Goal: Task Accomplishment & Management: Complete application form

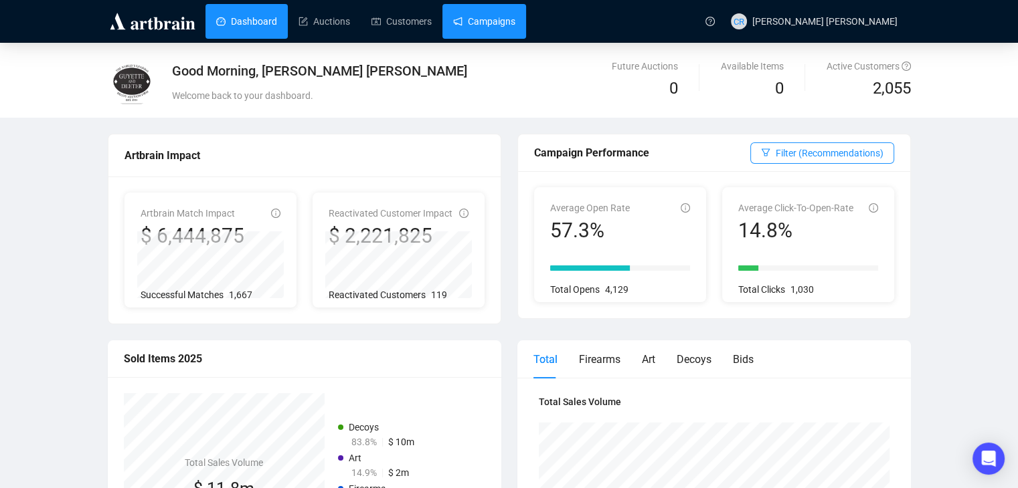
drag, startPoint x: 0, startPoint y: 0, endPoint x: 464, endPoint y: 14, distance: 463.9
click at [464, 14] on link "Campaigns" at bounding box center [484, 21] width 62 height 35
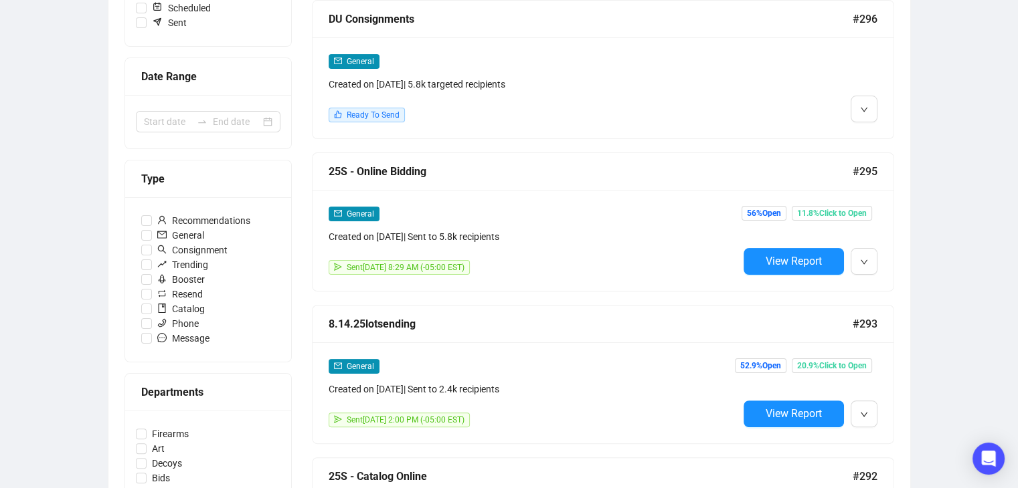
scroll to position [335, 0]
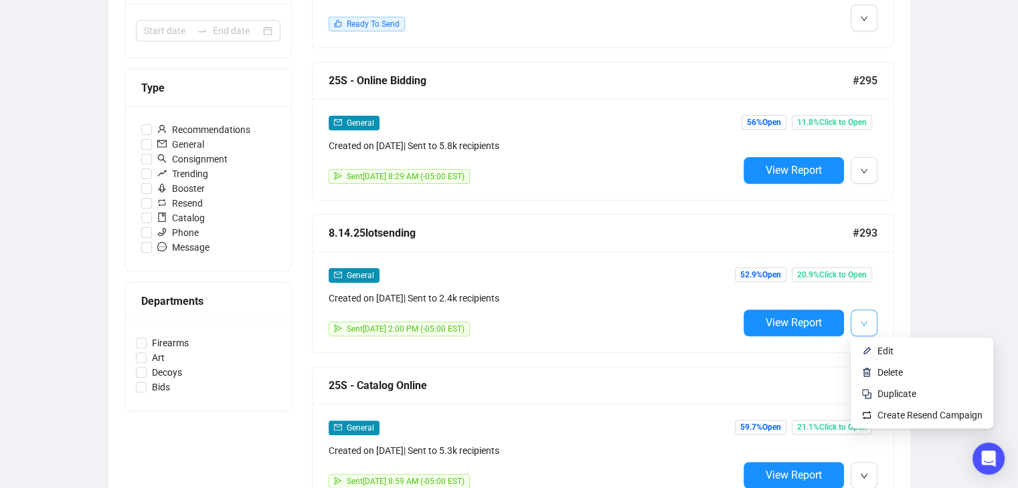
click at [867, 316] on span "button" at bounding box center [864, 322] width 8 height 17
click at [893, 391] on span "Duplicate" at bounding box center [896, 394] width 39 height 11
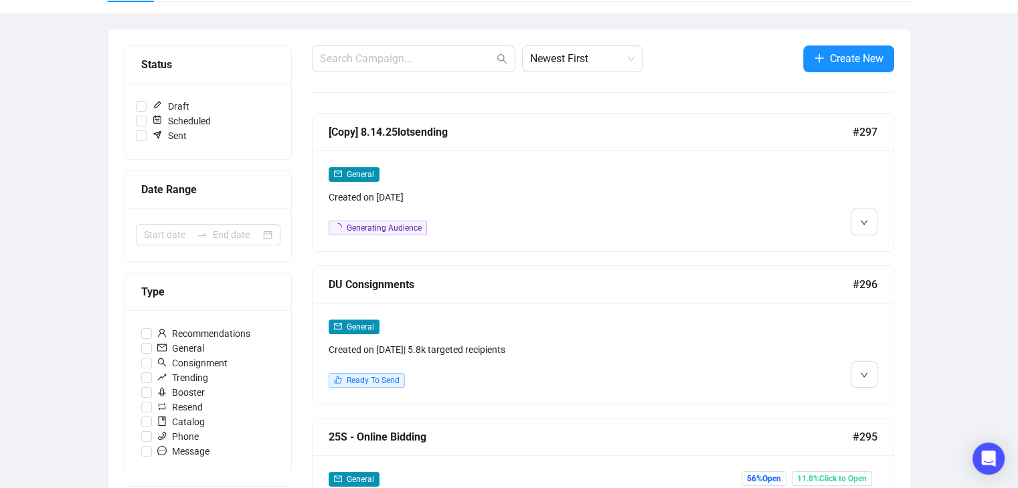
scroll to position [0, 0]
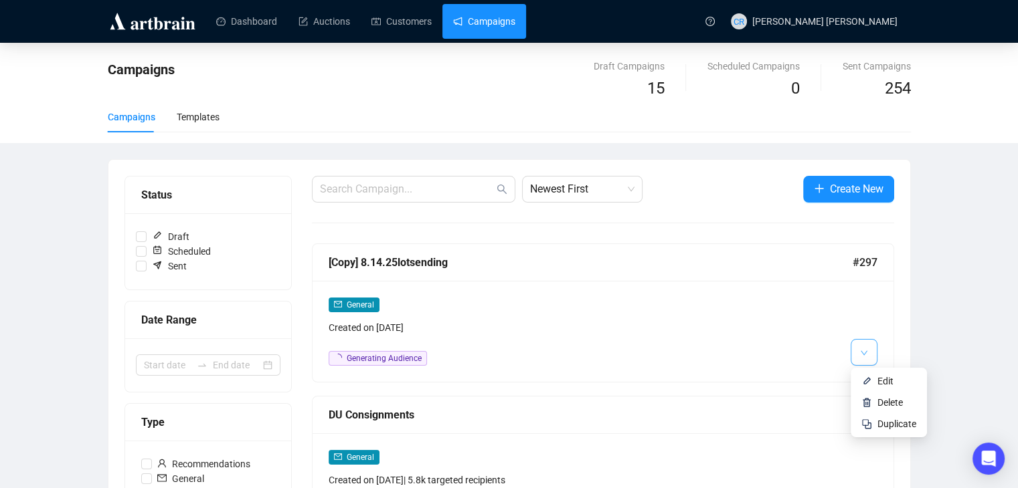
click at [860, 356] on icon "down" at bounding box center [864, 353] width 8 height 8
click at [880, 383] on span "Edit" at bounding box center [885, 381] width 16 height 11
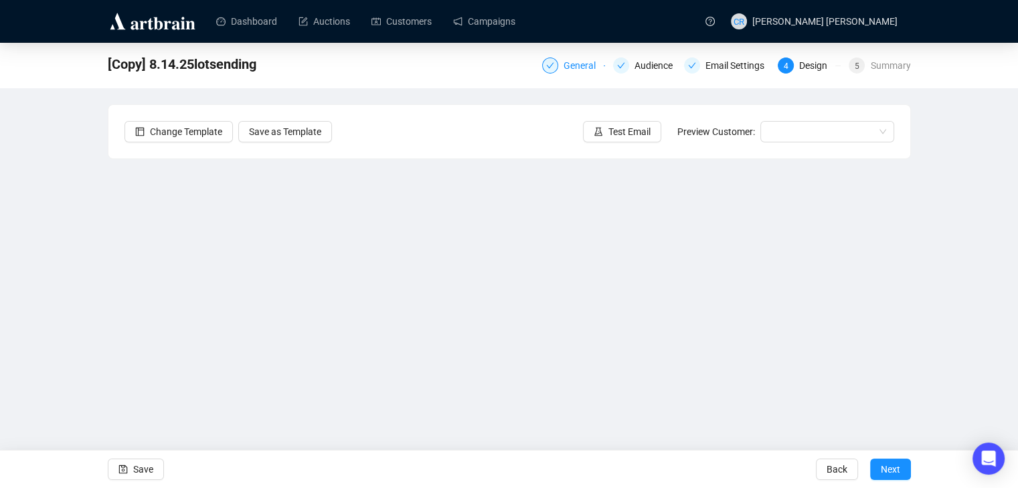
click at [557, 66] on div at bounding box center [550, 66] width 16 height 16
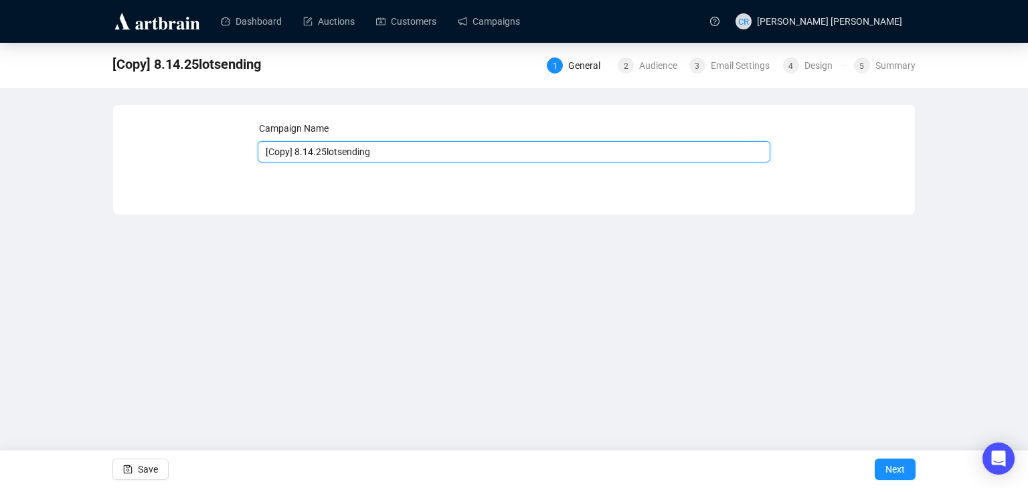
click at [311, 153] on input "[Copy] 8.14.25lotsending" at bounding box center [514, 151] width 513 height 21
type input "8.21.25lotsending"
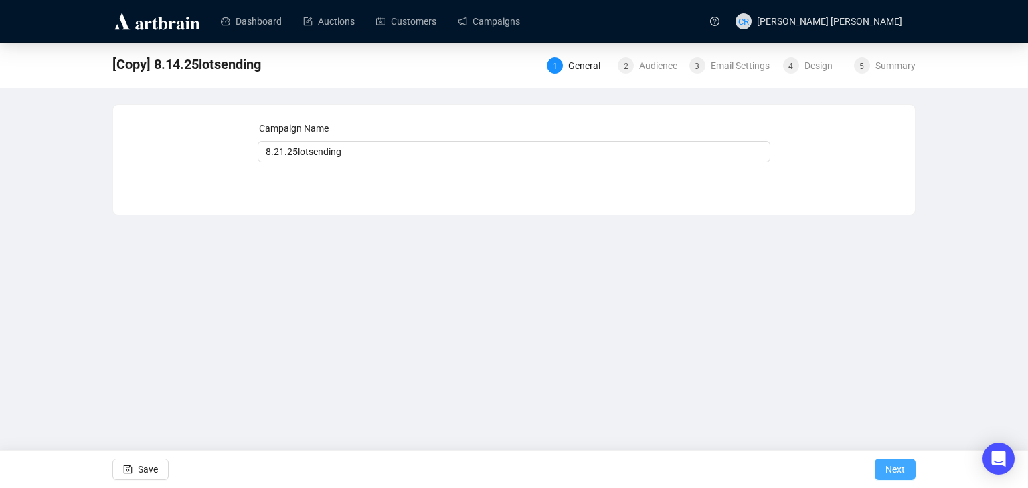
click at [880, 474] on button "Next" at bounding box center [894, 469] width 41 height 21
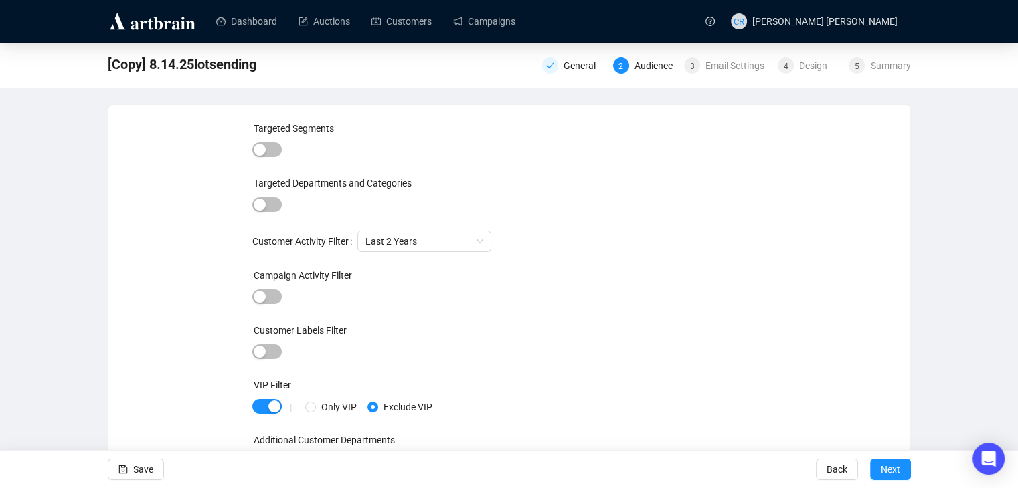
scroll to position [16, 0]
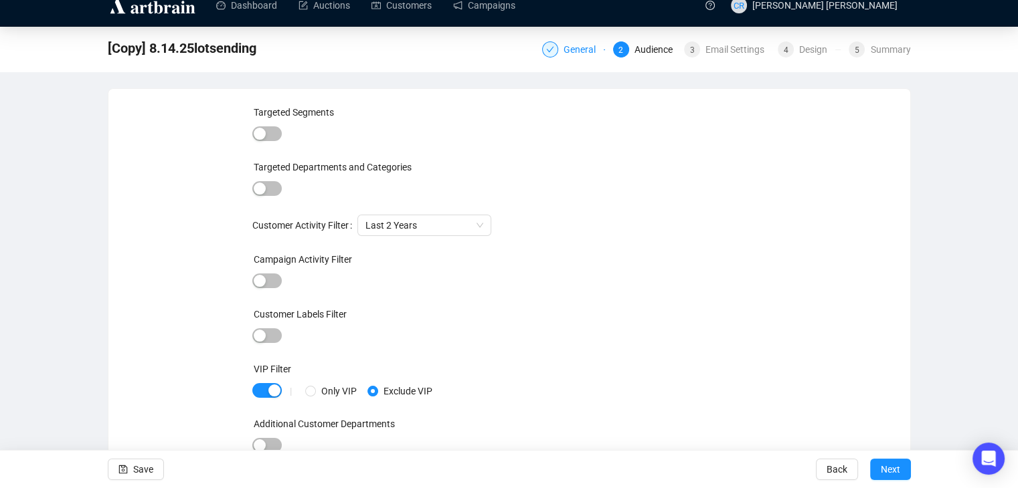
click at [579, 49] on div "General" at bounding box center [583, 49] width 40 height 16
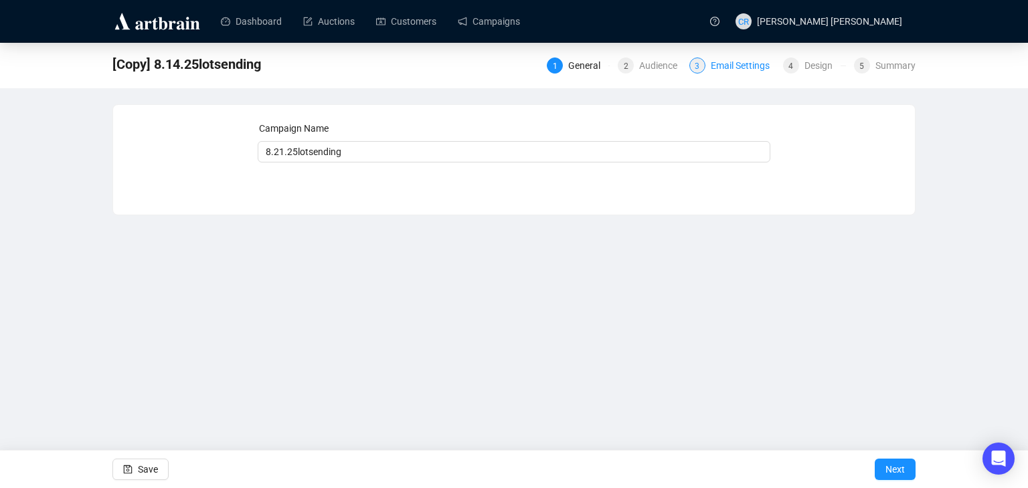
click at [728, 66] on div "Email Settings" at bounding box center [744, 66] width 67 height 16
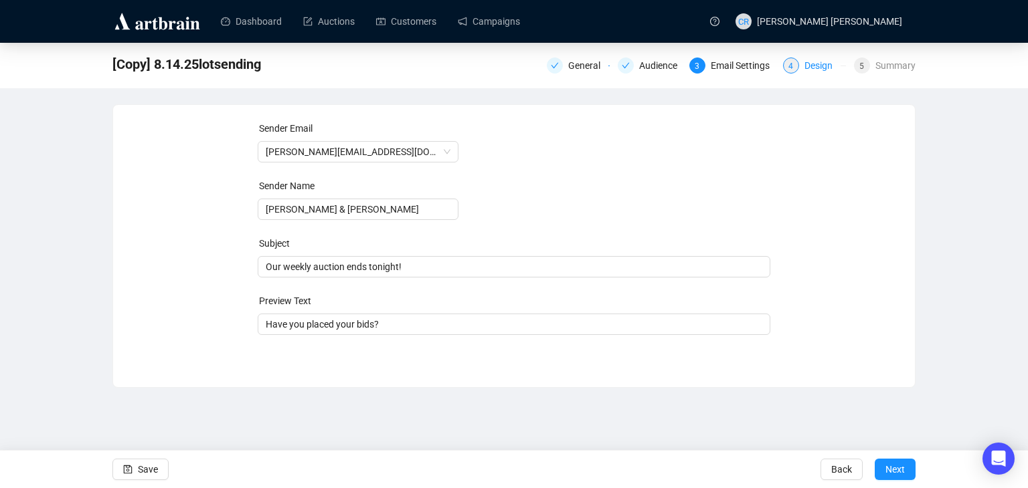
click at [790, 63] on div "4" at bounding box center [791, 66] width 16 height 16
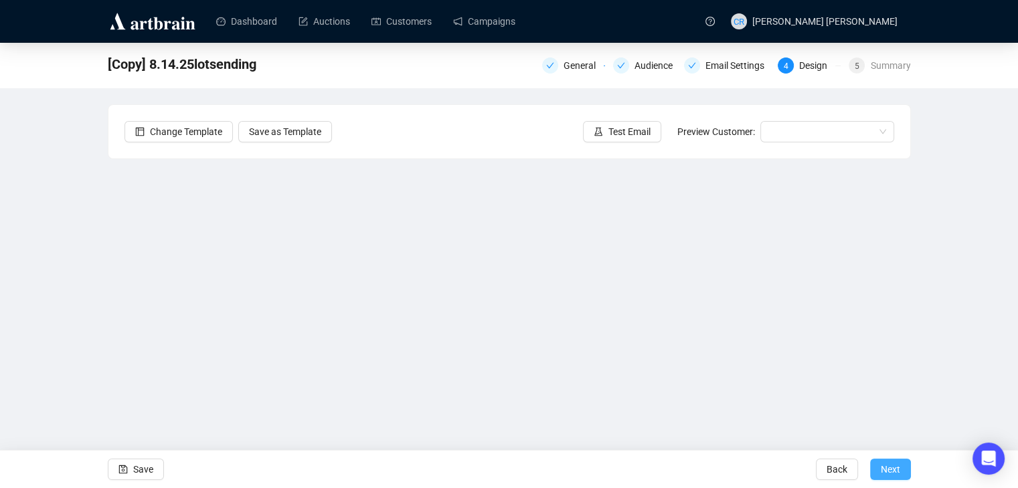
click at [880, 466] on button "Next" at bounding box center [890, 469] width 41 height 21
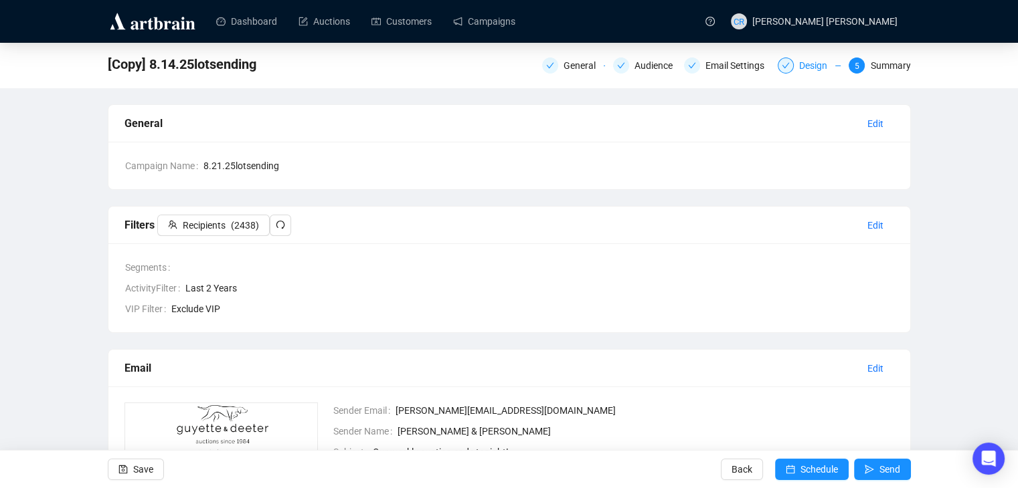
drag, startPoint x: 787, startPoint y: 59, endPoint x: 790, endPoint y: 65, distance: 6.9
click at [787, 60] on div at bounding box center [785, 66] width 16 height 16
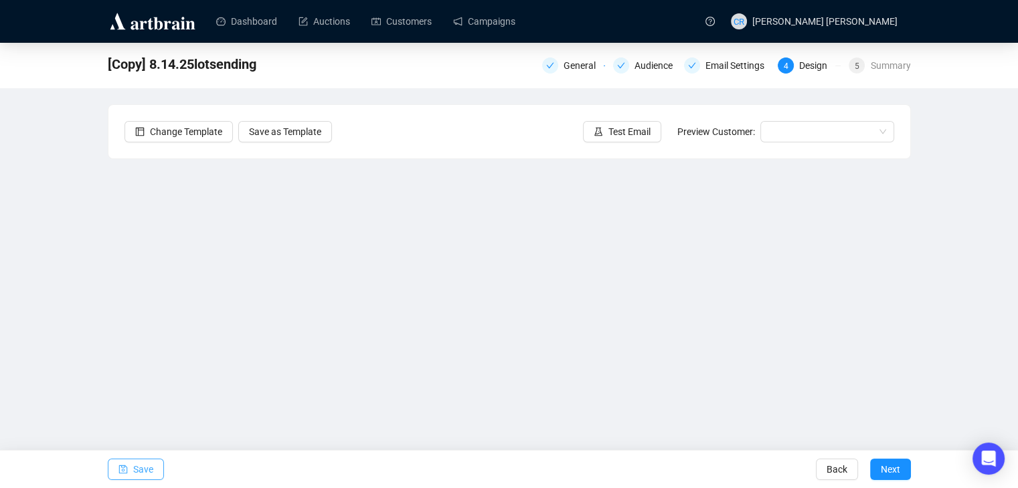
click at [128, 466] on button "Save" at bounding box center [136, 469] width 56 height 21
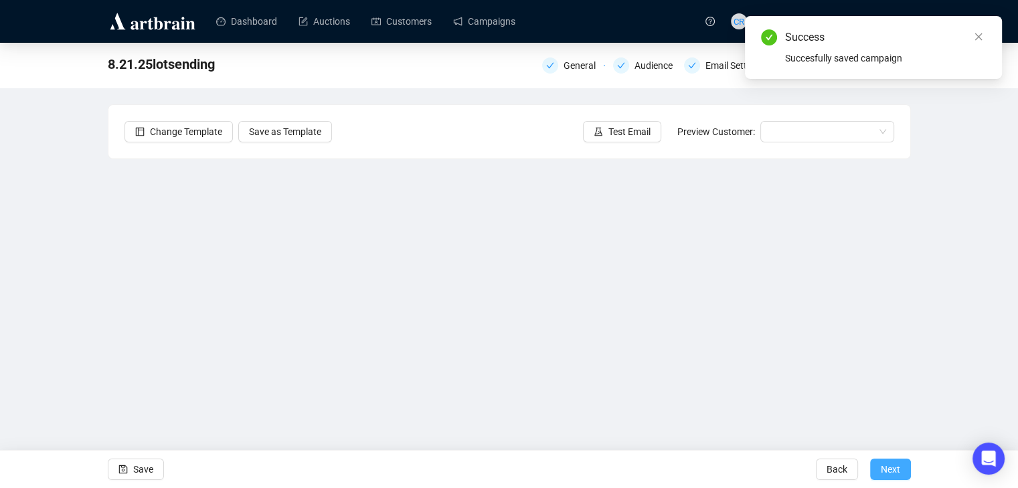
click at [894, 473] on span "Next" at bounding box center [889, 469] width 19 height 37
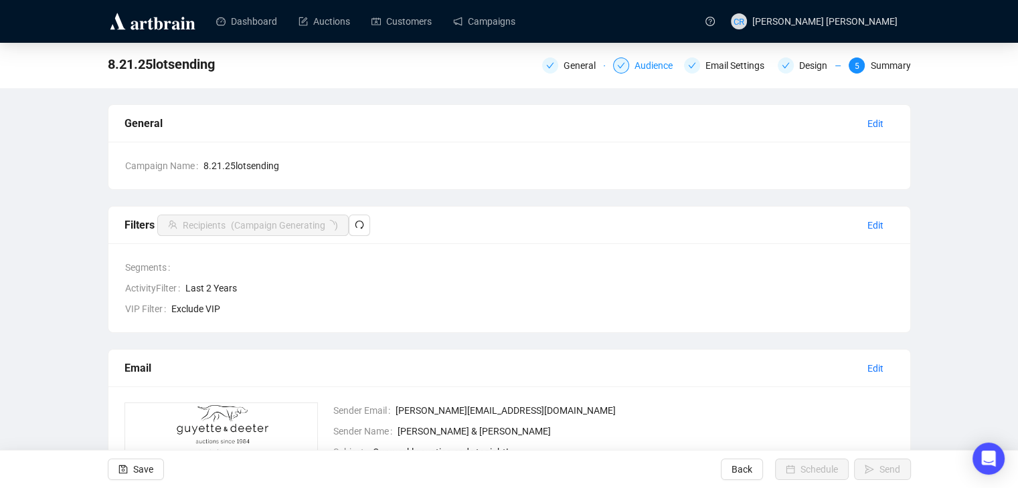
click at [657, 72] on div "Audience" at bounding box center [657, 66] width 46 height 16
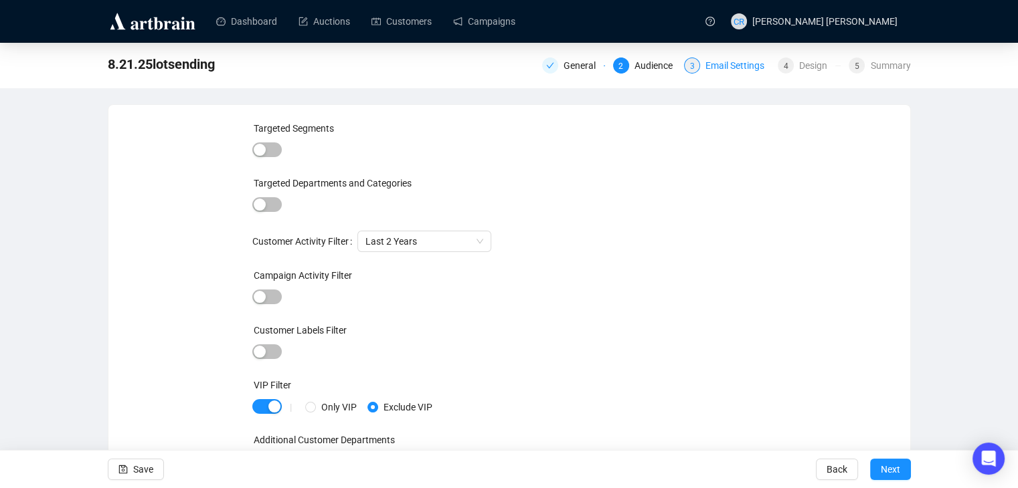
click at [705, 68] on div "3 Email Settings" at bounding box center [727, 66] width 86 height 16
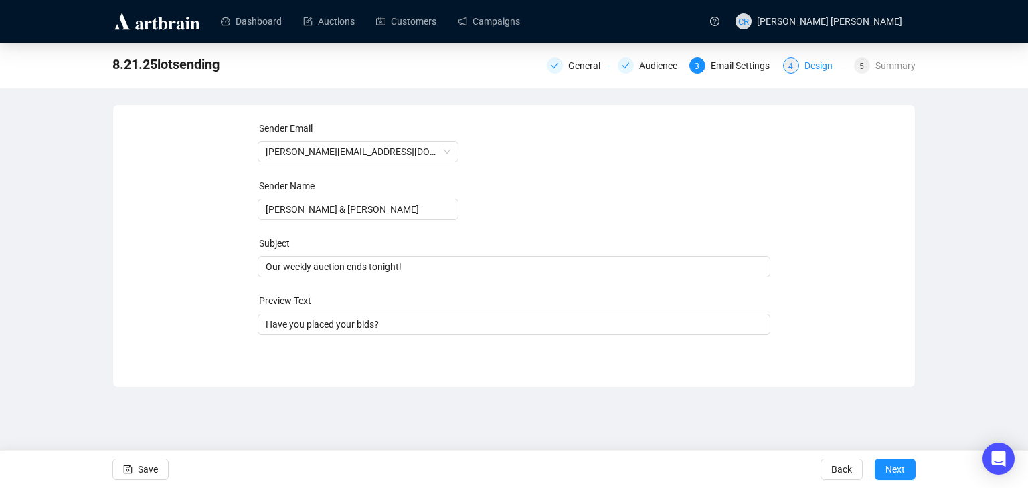
click at [795, 71] on div "4" at bounding box center [791, 66] width 16 height 16
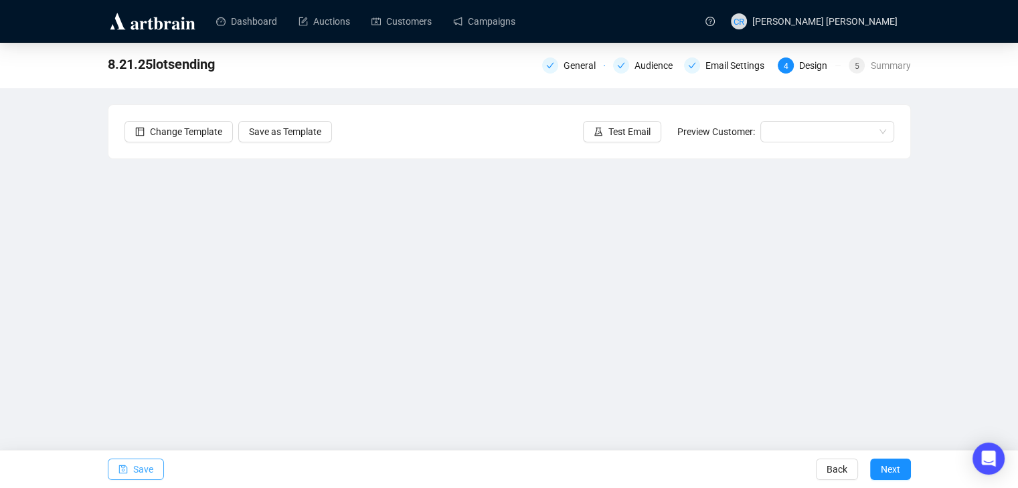
click at [125, 468] on icon "save" at bounding box center [122, 469] width 9 height 9
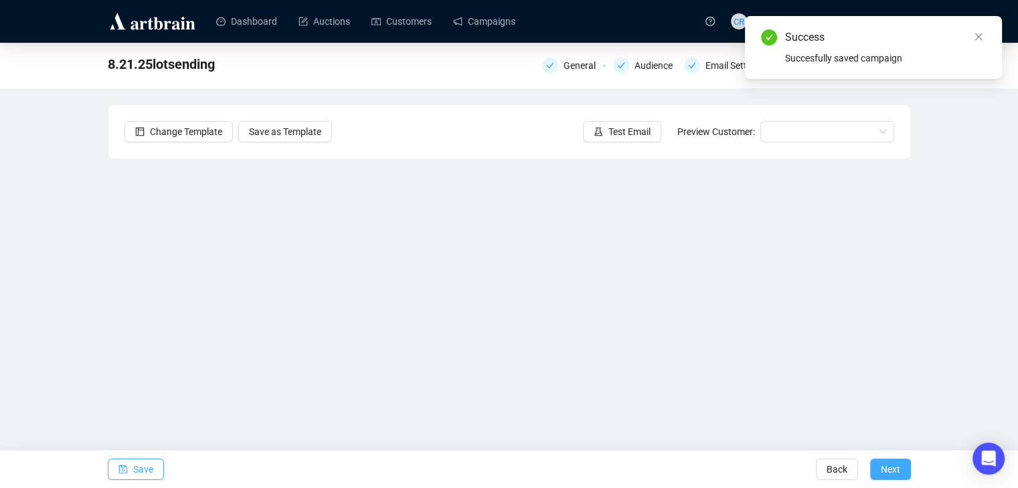
click at [883, 476] on span "Next" at bounding box center [889, 469] width 19 height 37
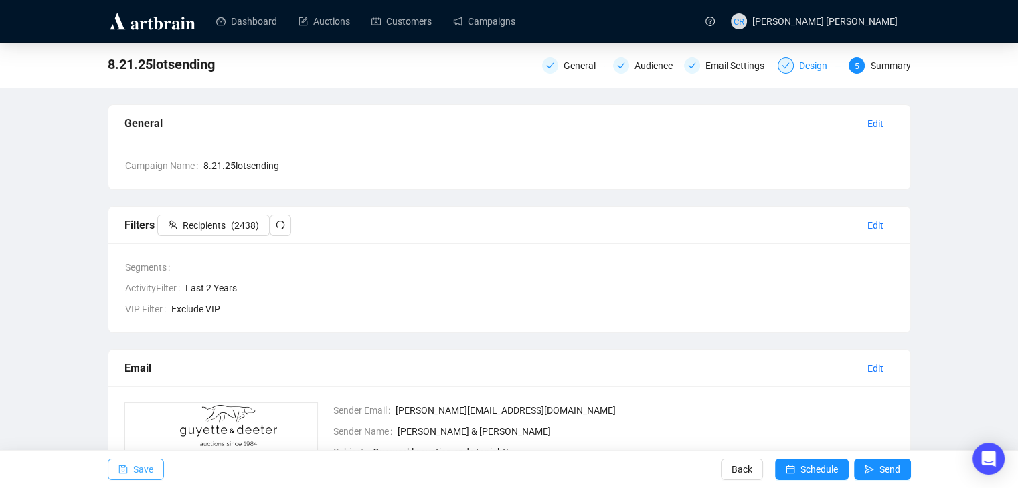
click at [800, 63] on div "Design" at bounding box center [817, 66] width 36 height 16
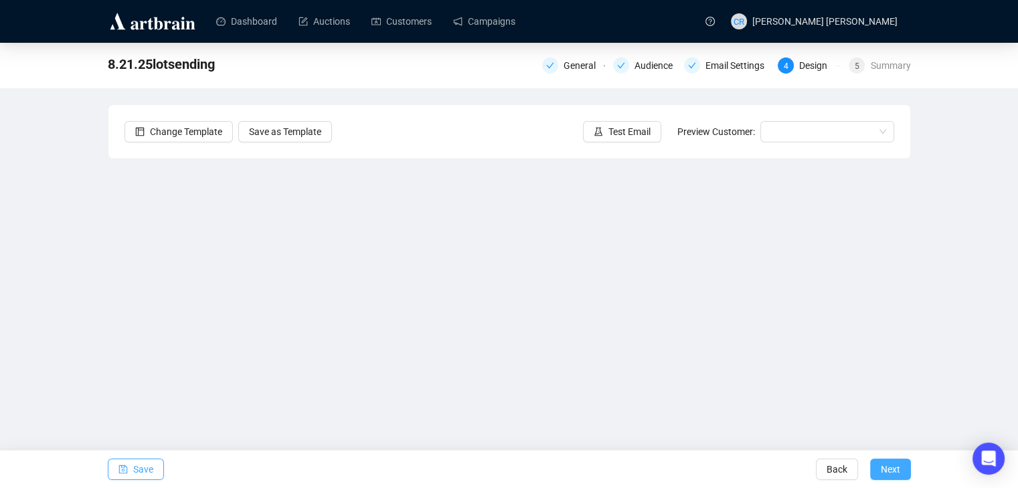
click at [899, 466] on span "Next" at bounding box center [889, 469] width 19 height 37
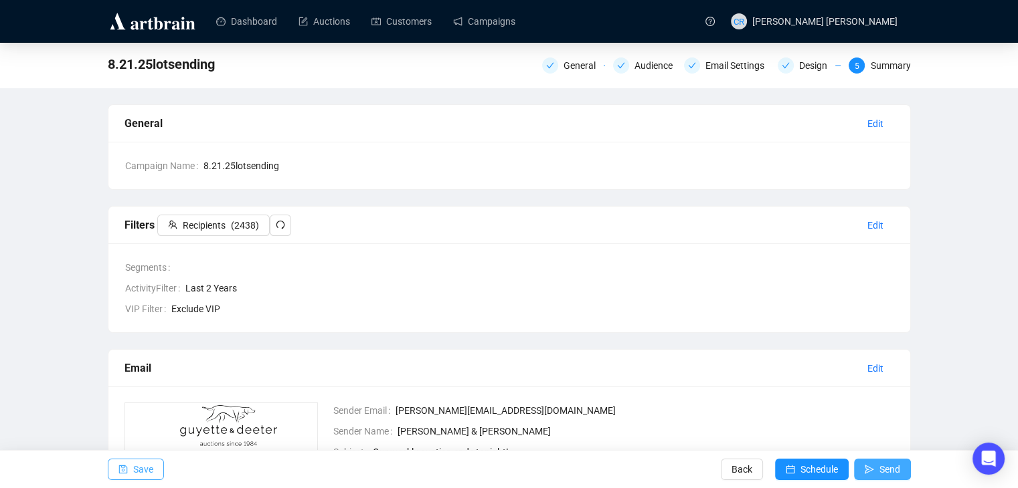
click at [895, 466] on span "Send" at bounding box center [889, 469] width 21 height 37
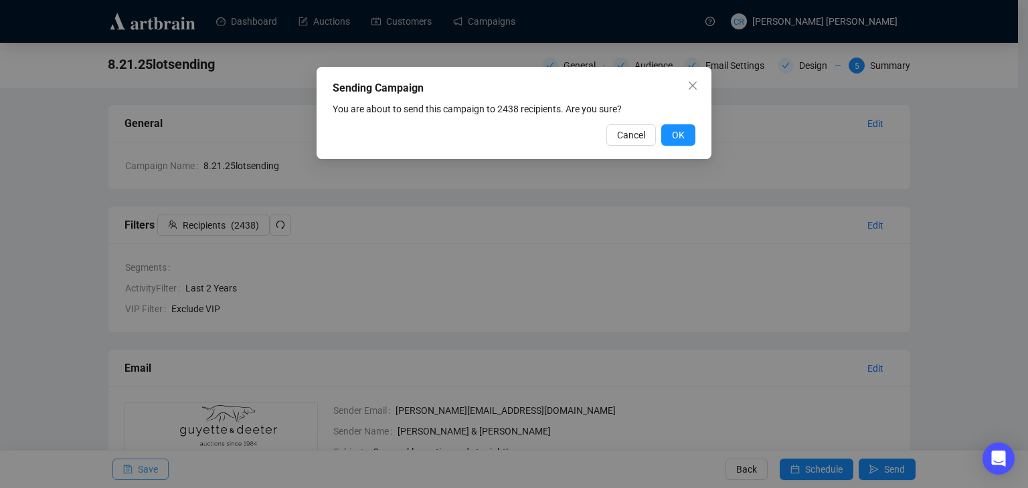
click at [640, 133] on span "Cancel" at bounding box center [631, 135] width 28 height 15
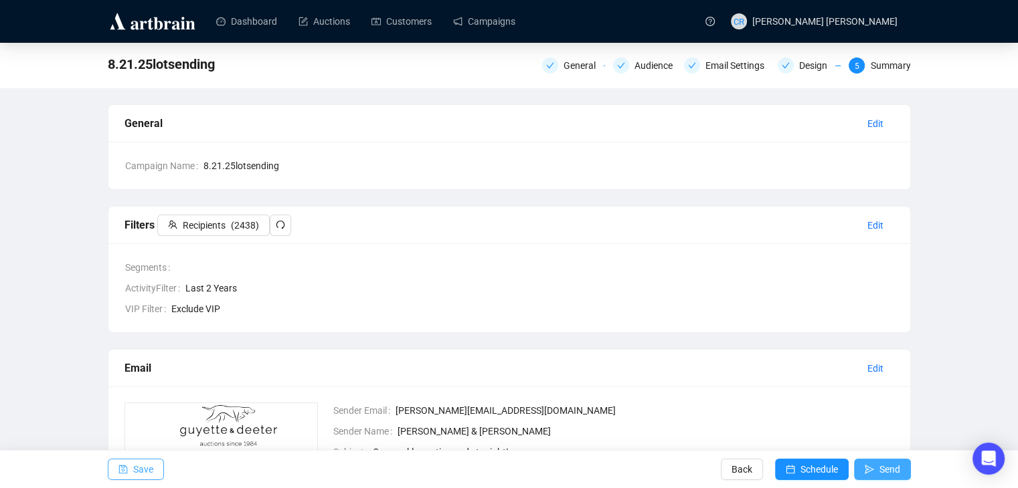
click at [883, 462] on span "Send" at bounding box center [889, 469] width 21 height 37
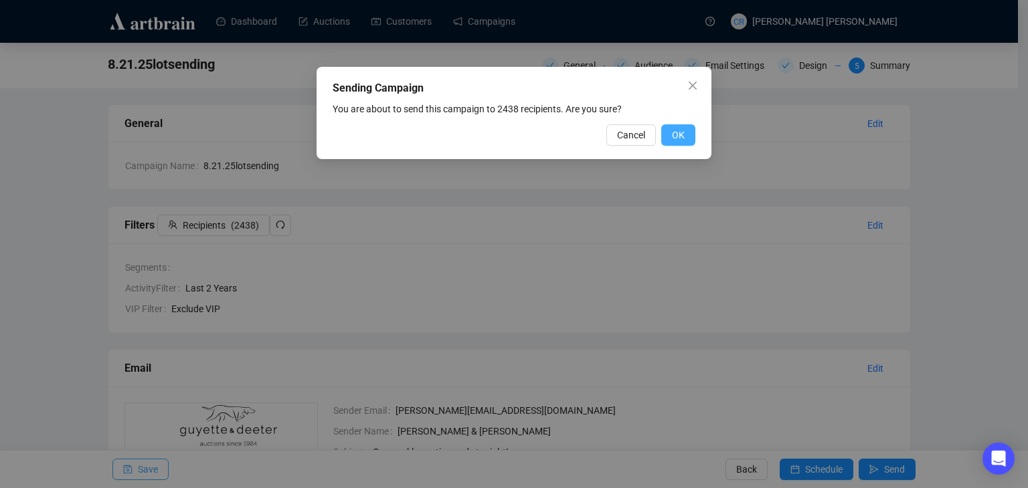
click at [672, 144] on button "OK" at bounding box center [678, 134] width 34 height 21
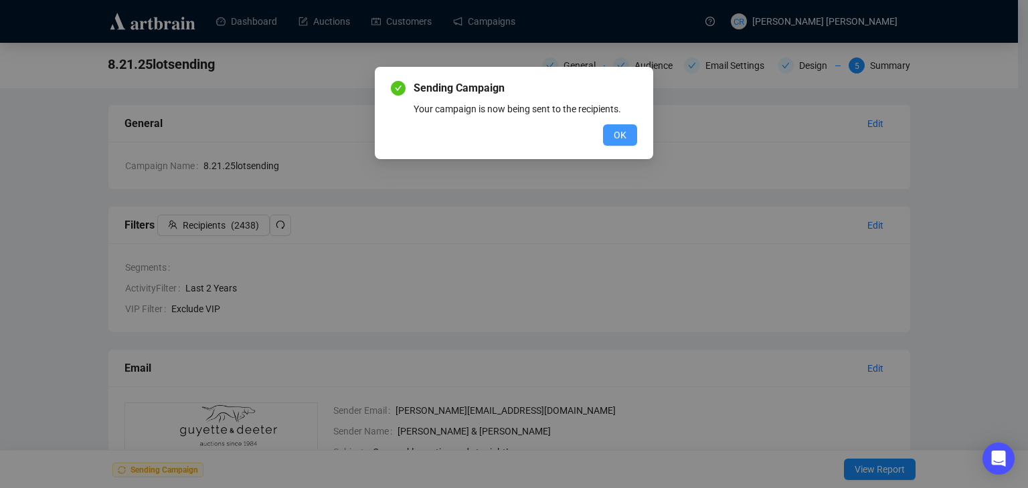
click at [612, 136] on button "OK" at bounding box center [620, 134] width 34 height 21
